Goal: Task Accomplishment & Management: Use online tool/utility

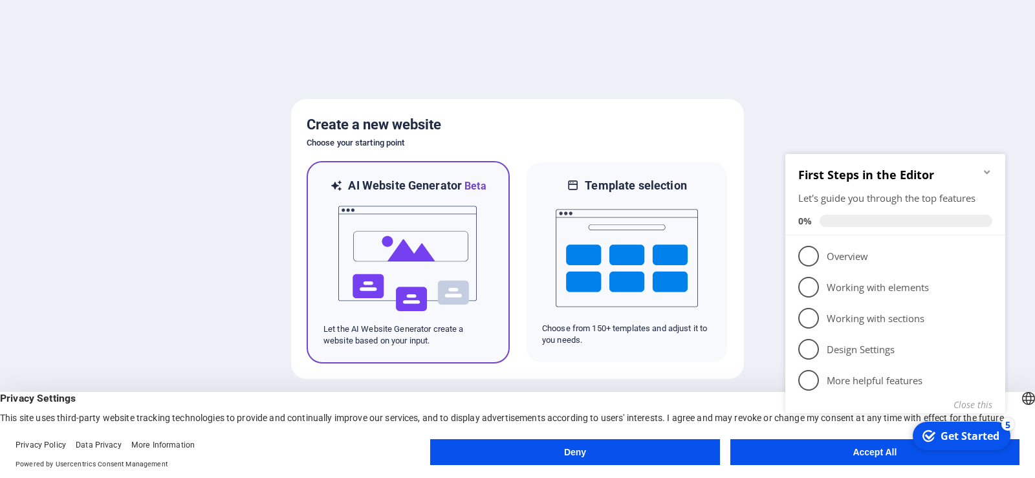
click at [379, 188] on h6 "AI Website Generator Beta" at bounding box center [417, 186] width 138 height 16
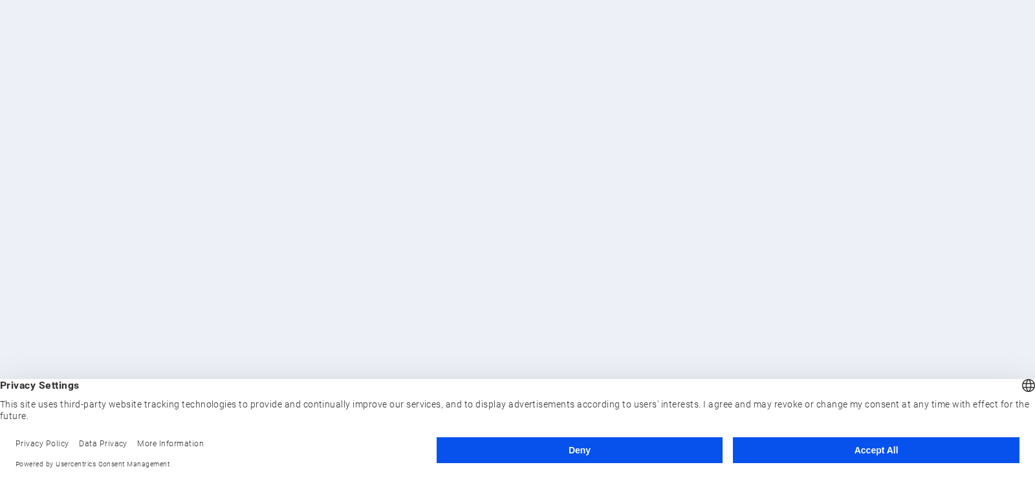
click at [795, 446] on button "Accept All" at bounding box center [876, 450] width 287 height 26
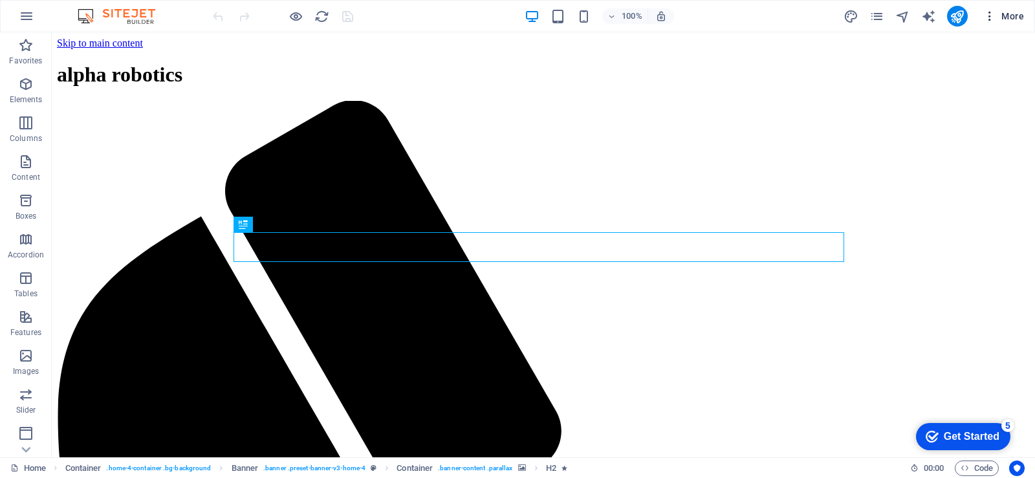
click at [1007, 17] on span "More" at bounding box center [1003, 16] width 41 height 13
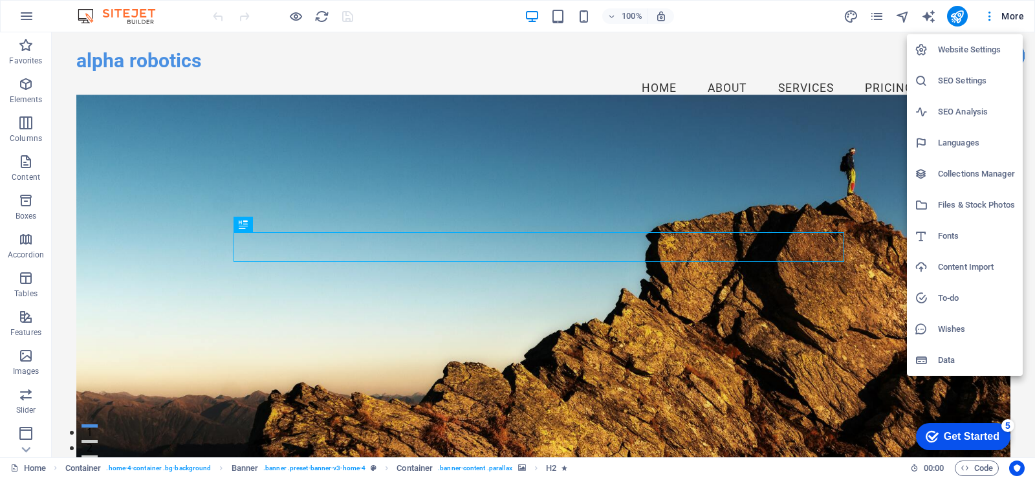
click at [533, 80] on div at bounding box center [517, 239] width 1035 height 478
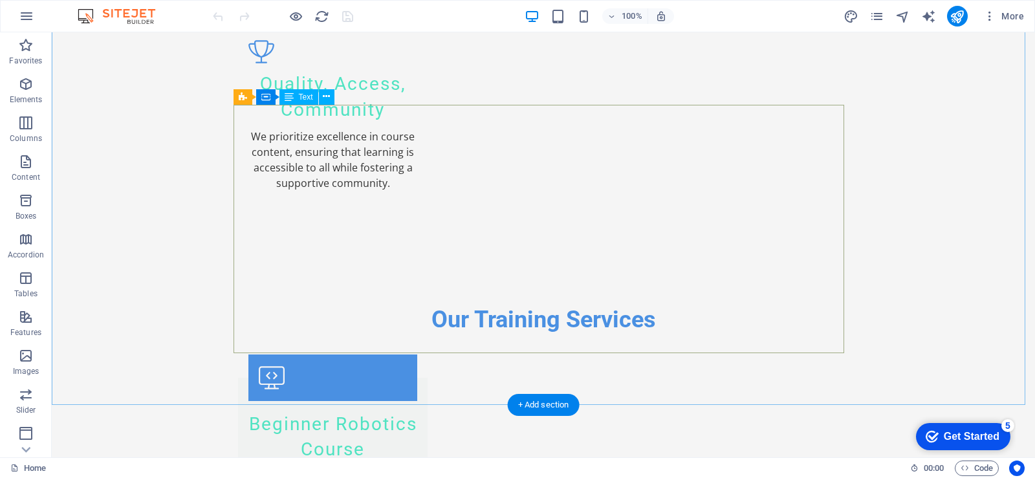
scroll to position [2005, 0]
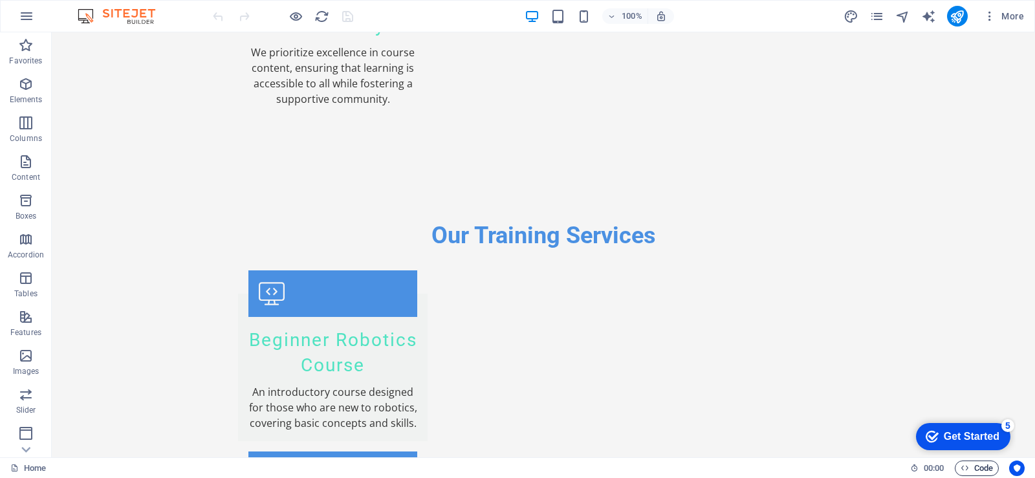
click at [985, 468] on span "Code" at bounding box center [976, 468] width 32 height 16
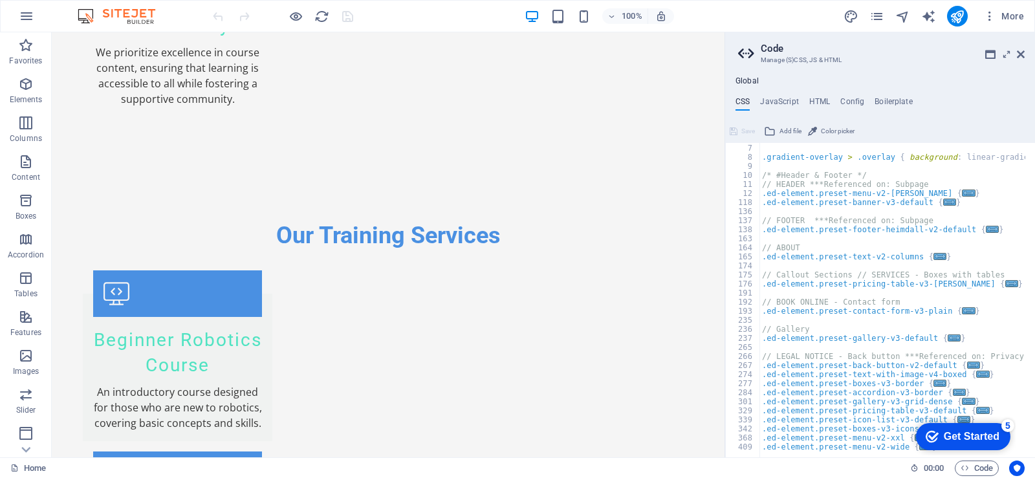
scroll to position [0, 0]
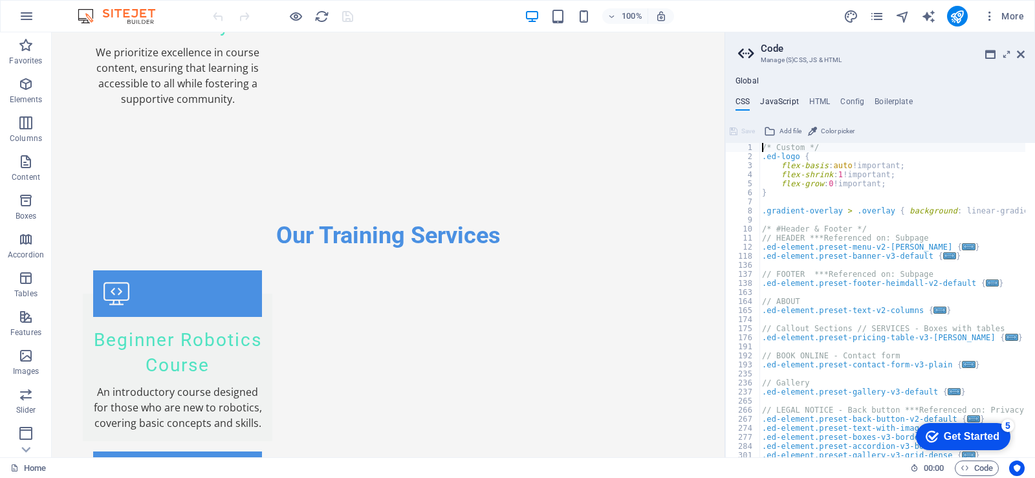
click at [788, 99] on h4 "JavaScript" at bounding box center [779, 104] width 38 height 14
type textarea "/* JS for preset "Menu V2" */"
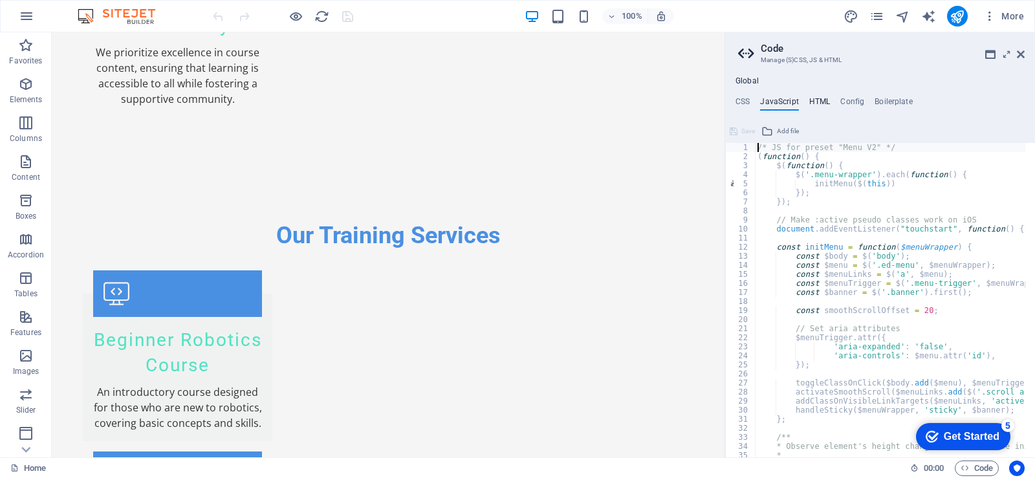
click at [813, 99] on h4 "HTML" at bounding box center [819, 104] width 21 height 14
type textarea "<a href="#main-content" class="wv-link-content button">Skip to main content</a>"
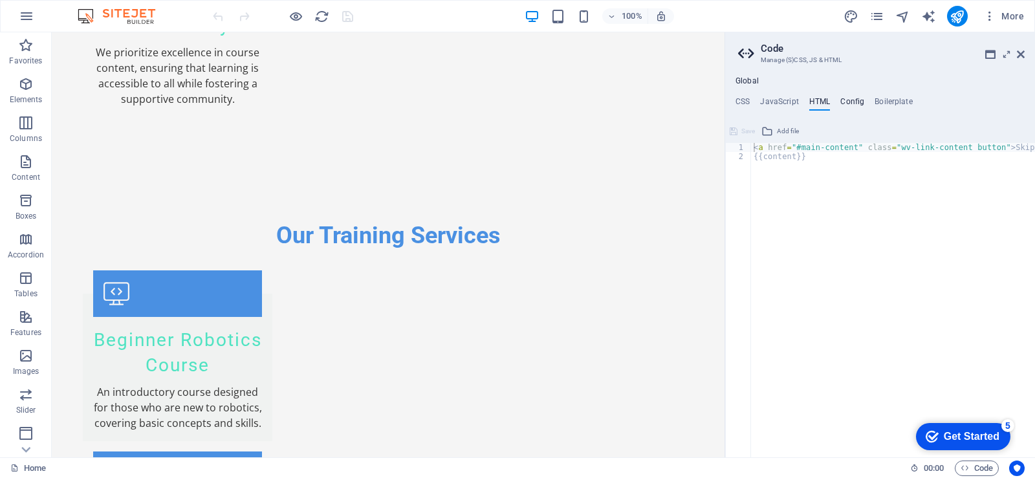
click at [847, 100] on h4 "Config" at bounding box center [852, 104] width 24 height 14
type textarea "$color-background: #F5F5F5;"
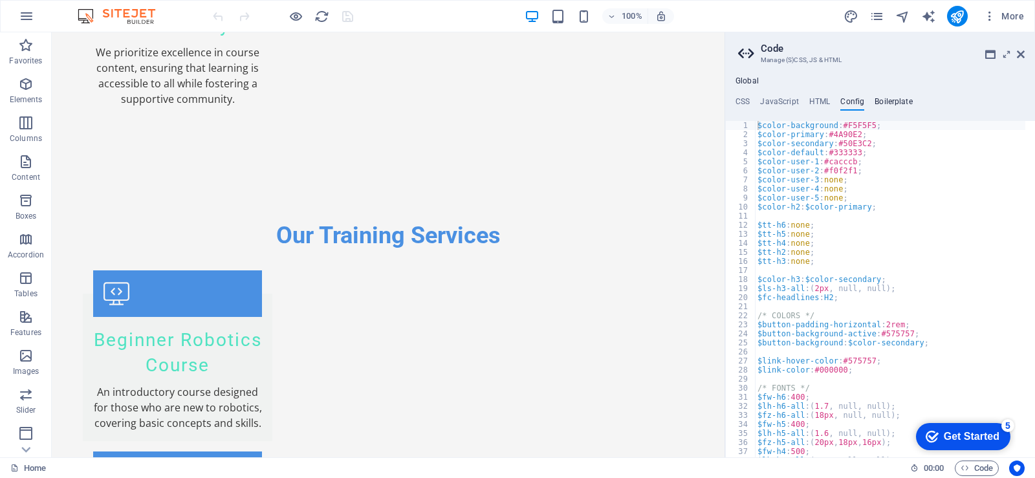
click at [891, 102] on h4 "Boilerplate" at bounding box center [893, 104] width 38 height 14
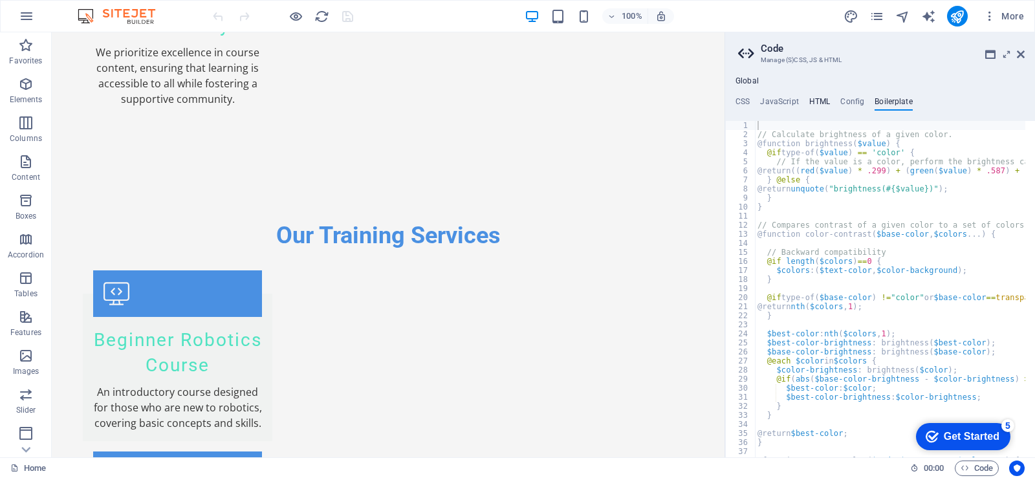
click at [816, 103] on h4 "HTML" at bounding box center [819, 104] width 21 height 14
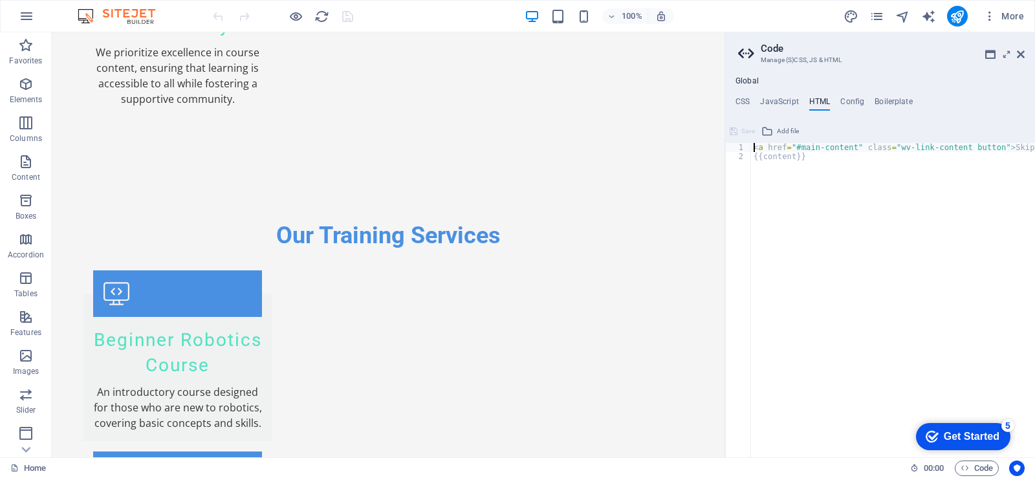
click at [970, 435] on div "Get Started" at bounding box center [972, 437] width 56 height 12
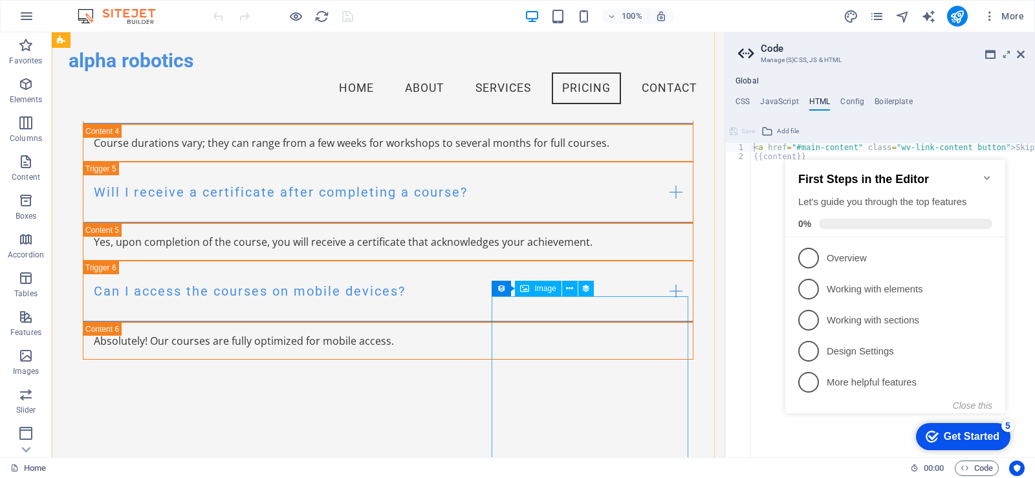
scroll to position [7372, 0]
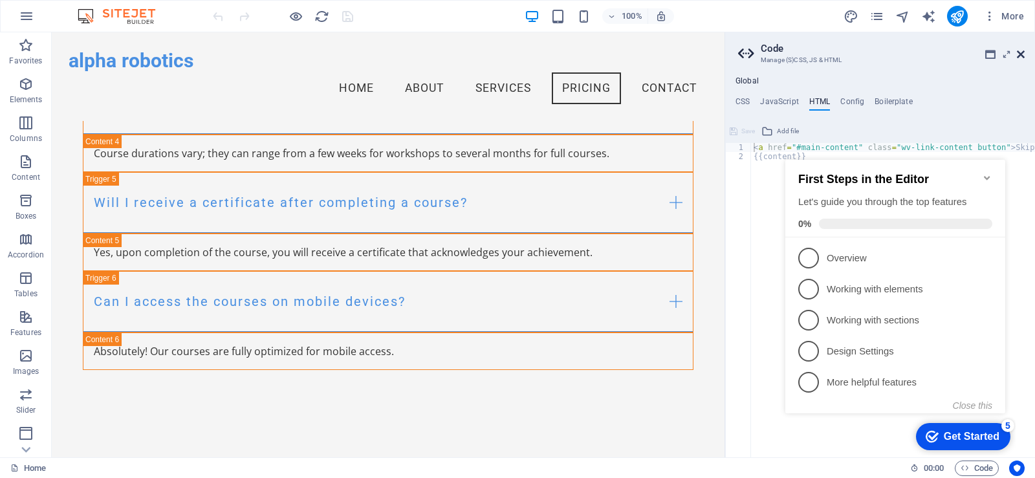
drag, startPoint x: 1021, startPoint y: 54, endPoint x: 947, endPoint y: 31, distance: 77.1
click at [1021, 54] on icon at bounding box center [1021, 54] width 8 height 10
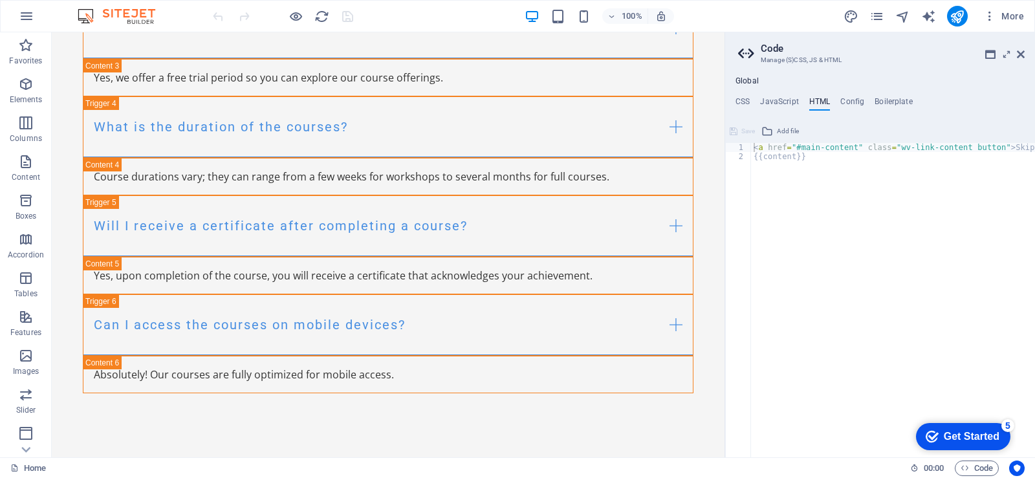
scroll to position [7499, 0]
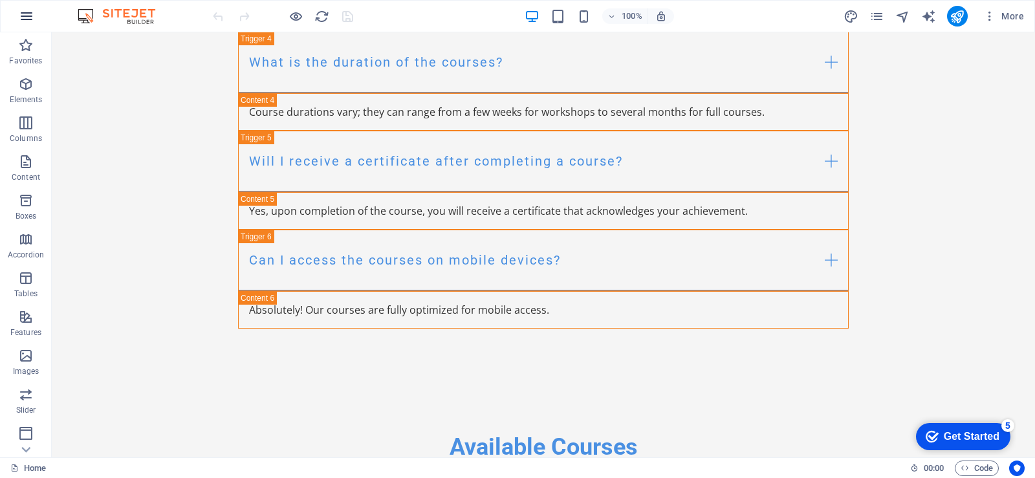
click at [20, 14] on icon "button" at bounding box center [27, 16] width 16 height 16
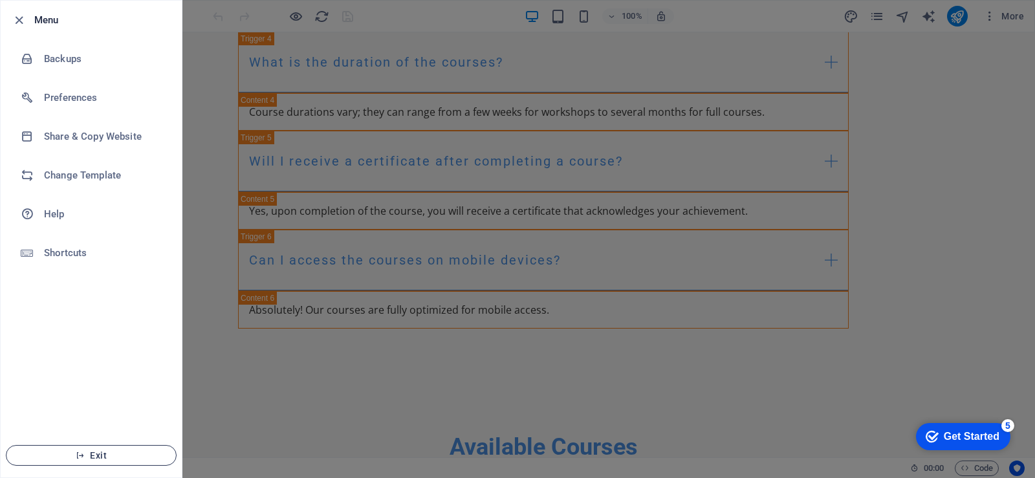
click at [124, 453] on span "Exit" at bounding box center [91, 455] width 149 height 10
